Goal: Find specific page/section: Find specific page/section

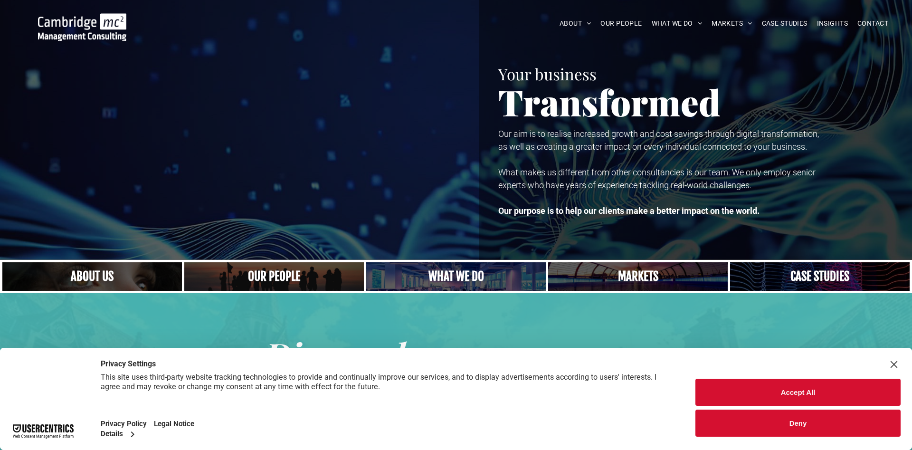
click at [732, 389] on button "Accept All" at bounding box center [797, 392] width 205 height 27
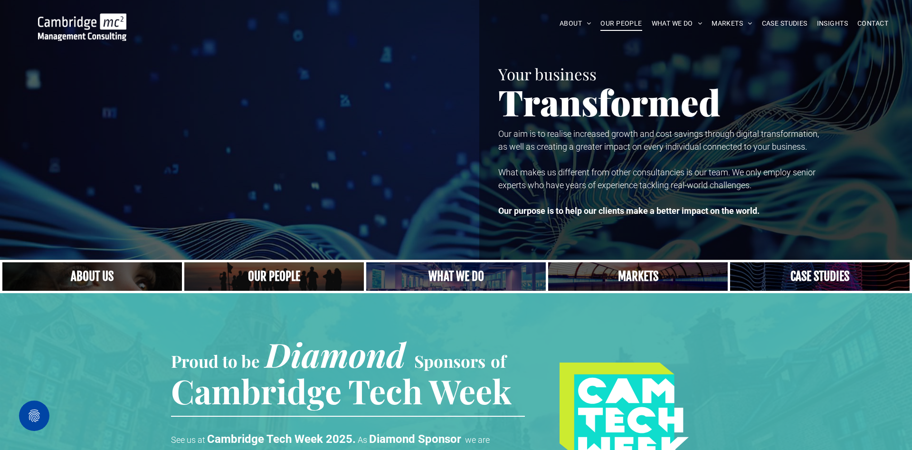
click at [621, 22] on span "OUR PEOPLE" at bounding box center [620, 23] width 41 height 15
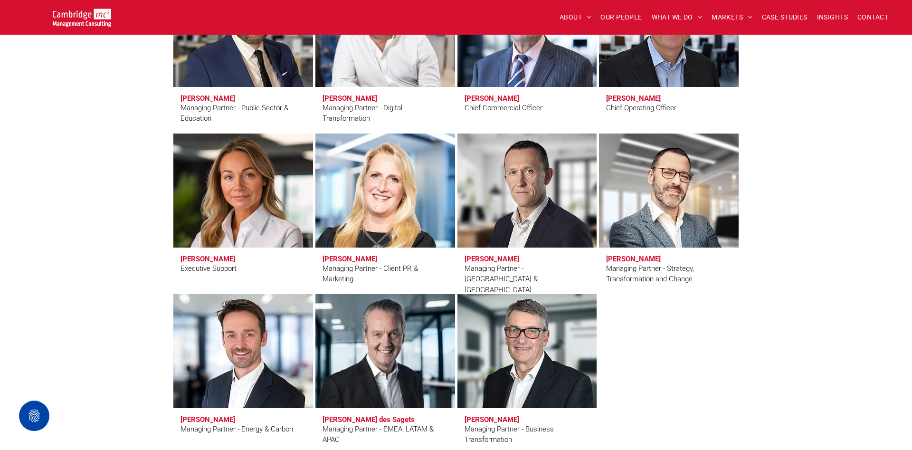
scroll to position [775, 0]
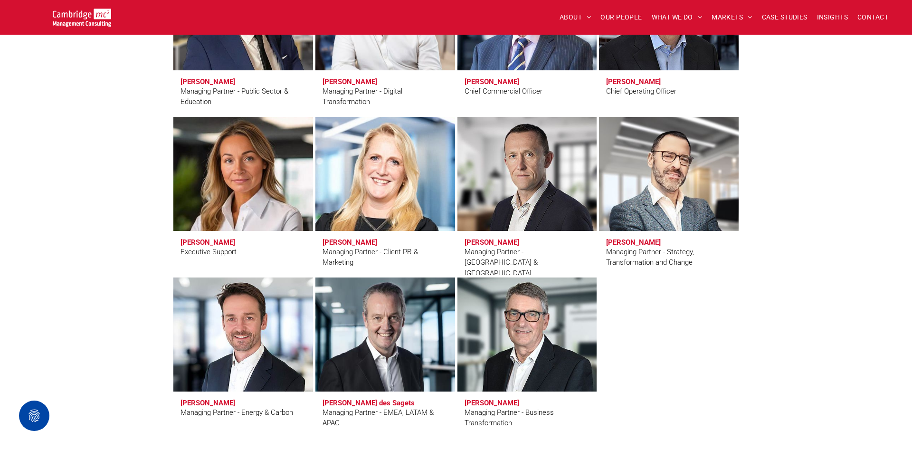
click at [381, 165] on link at bounding box center [385, 174] width 148 height 121
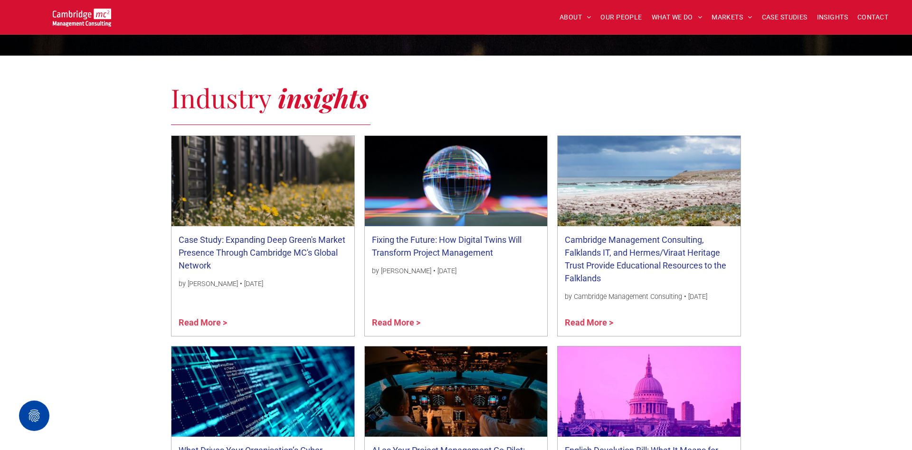
scroll to position [920, 0]
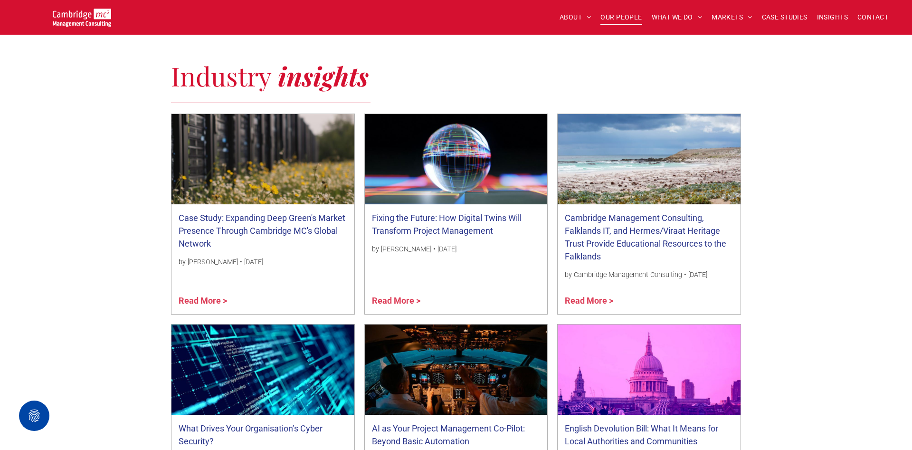
click at [623, 15] on span "OUR PEOPLE" at bounding box center [620, 17] width 41 height 15
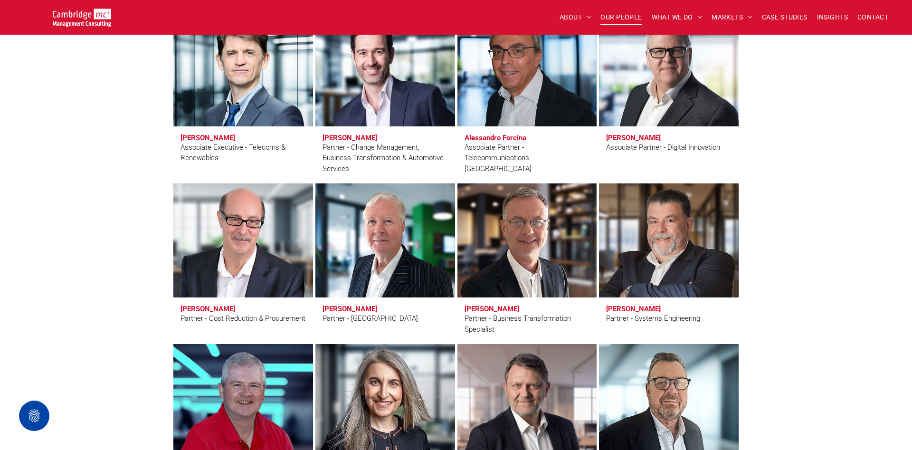
scroll to position [2228, 0]
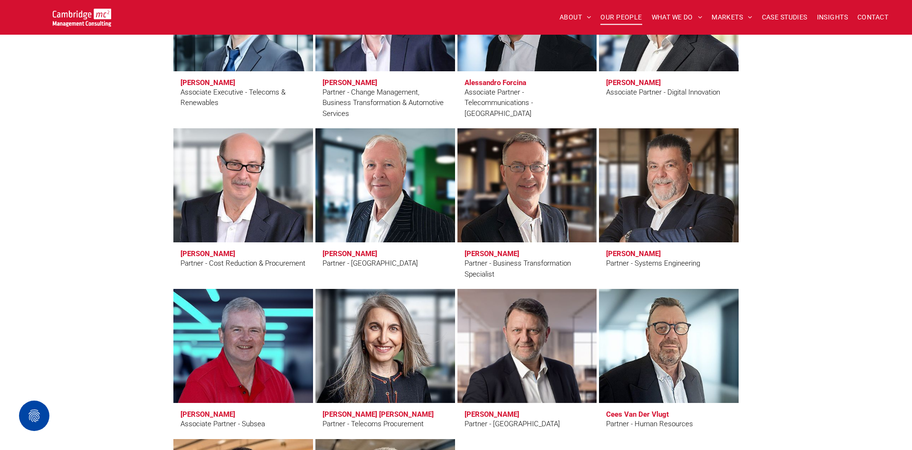
click at [387, 199] on link at bounding box center [385, 185] width 148 height 121
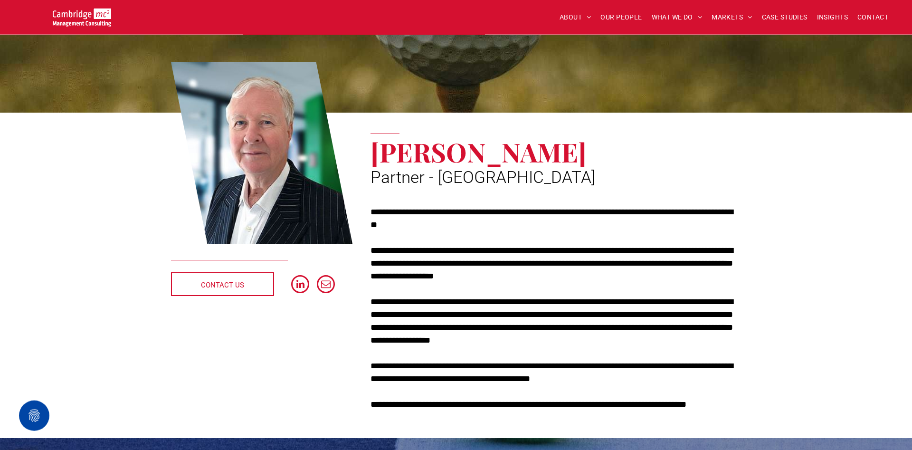
scroll to position [97, 0]
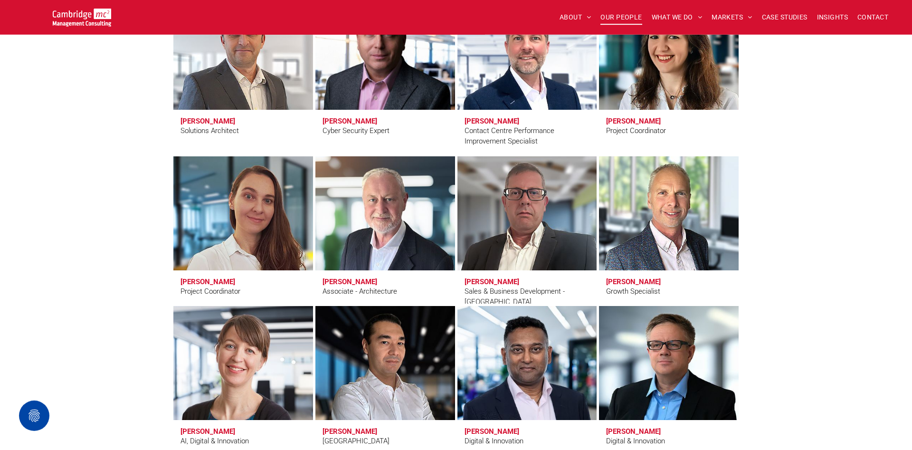
scroll to position [2858, 0]
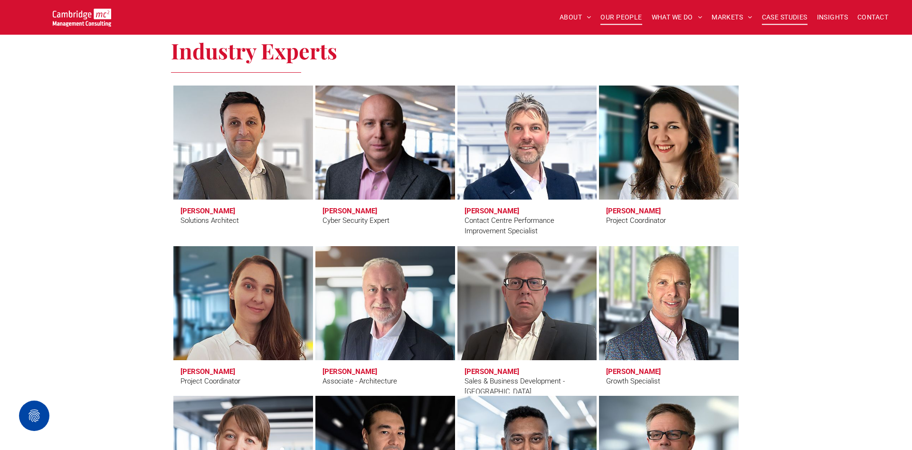
click at [780, 15] on span "CASE STUDIES" at bounding box center [785, 17] width 46 height 15
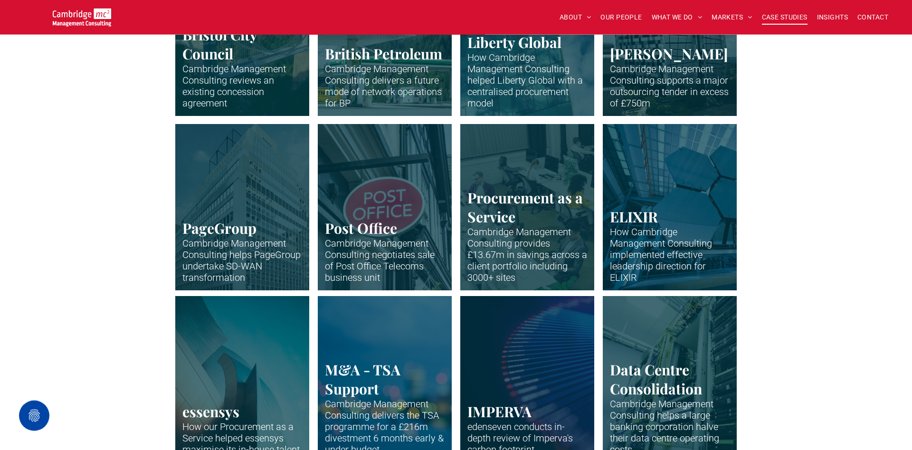
scroll to position [388, 0]
